Goal: Find specific page/section: Find specific page/section

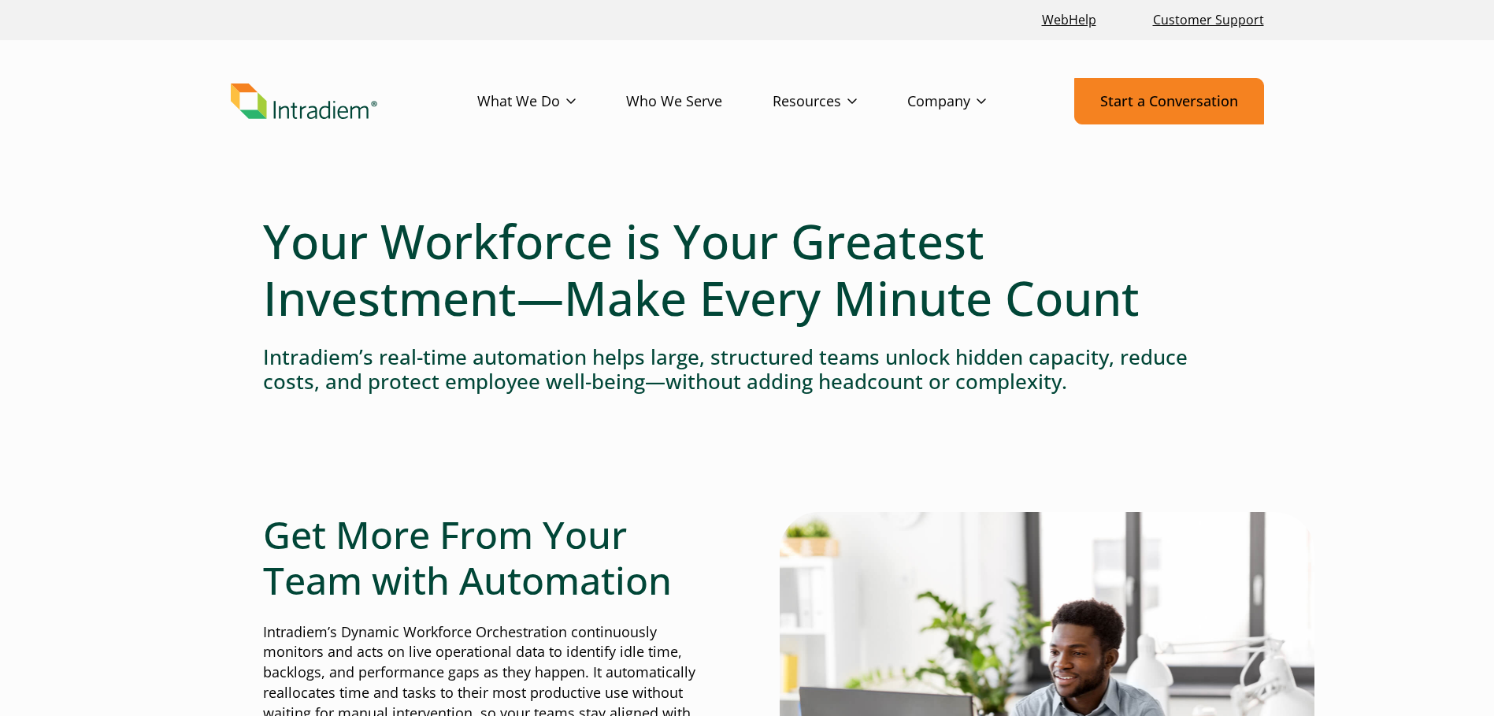
click at [1179, 113] on link "Start a Conversation" at bounding box center [1169, 101] width 190 height 46
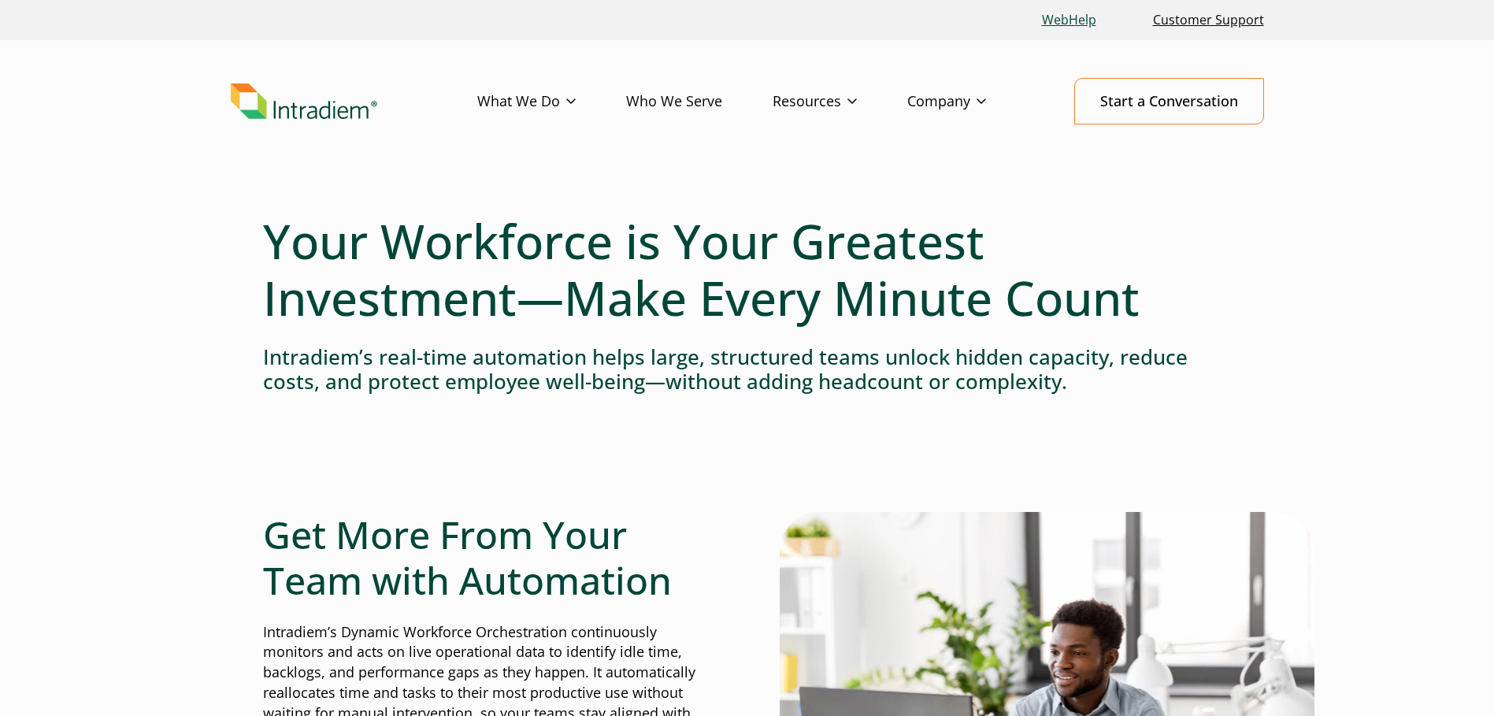
click at [1069, 17] on link "WebHelp" at bounding box center [1069, 20] width 67 height 34
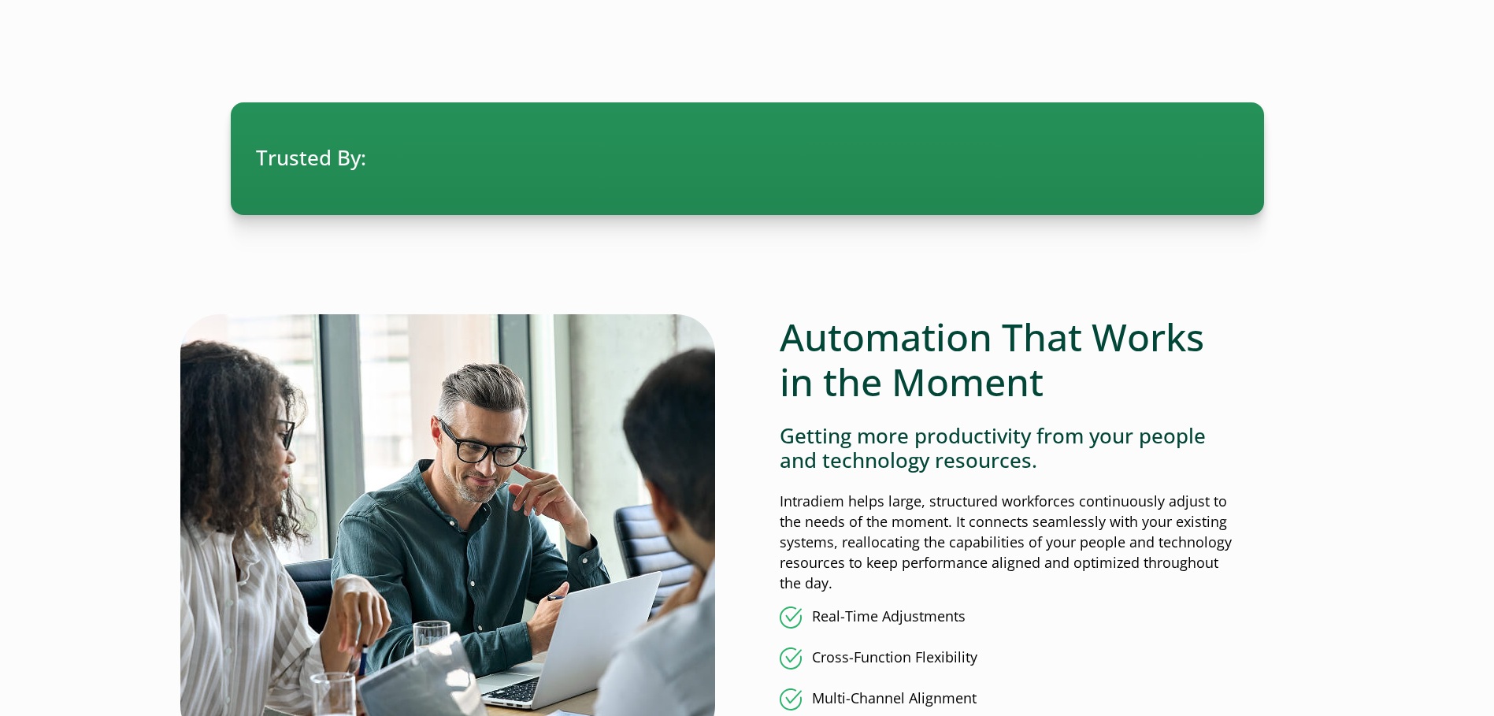
scroll to position [1103, 0]
